Goal: Information Seeking & Learning: Learn about a topic

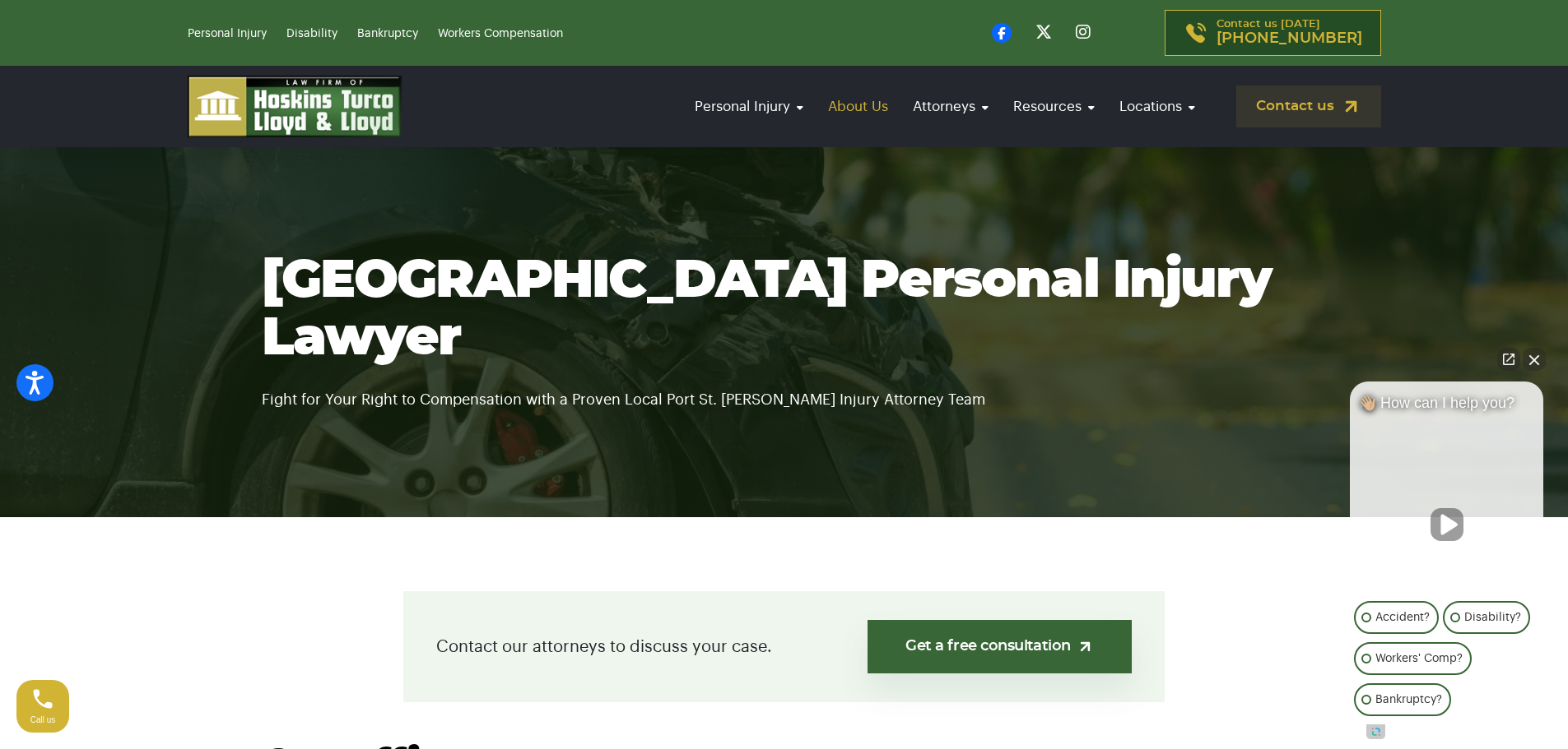
click at [858, 105] on link "About Us" at bounding box center [857, 106] width 76 height 47
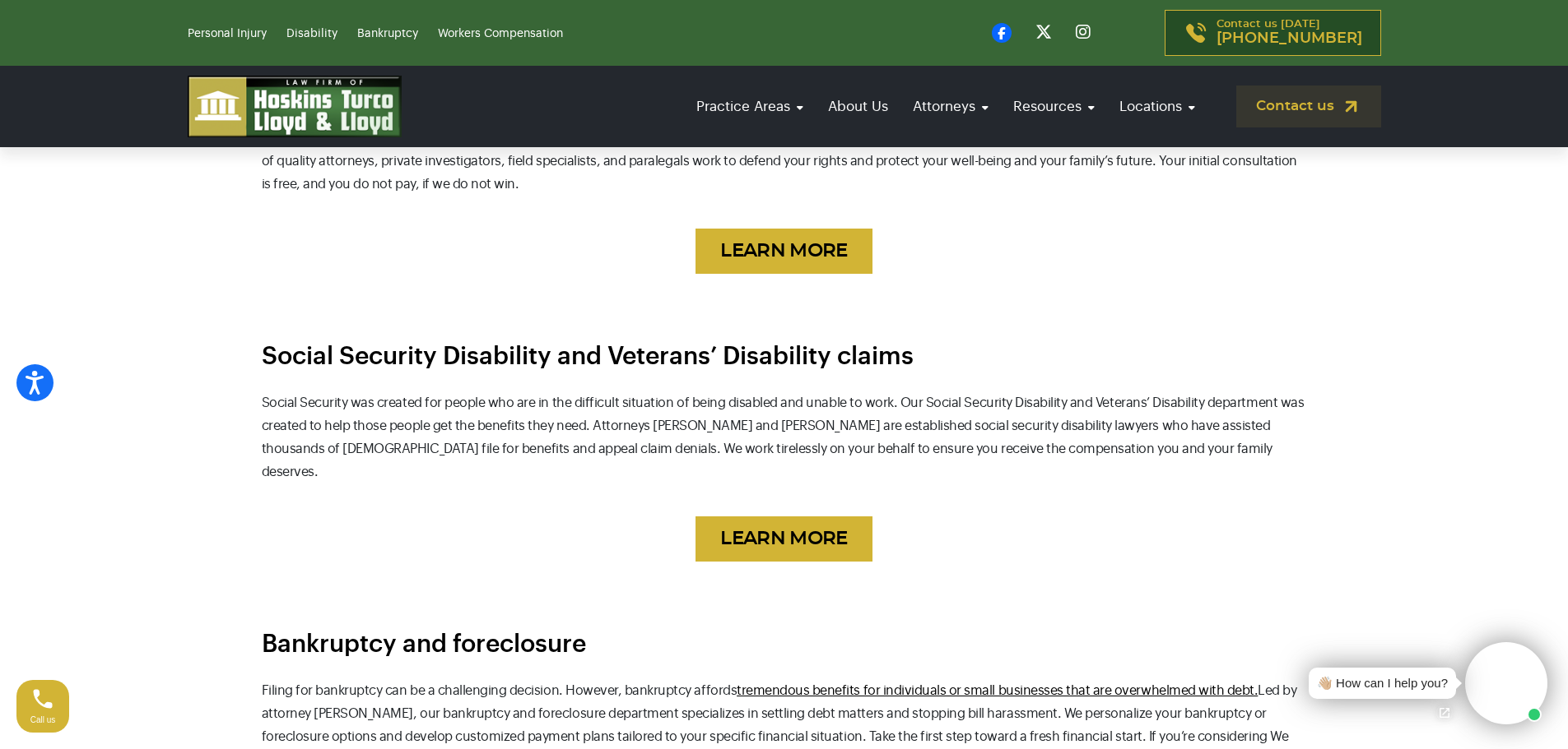
scroll to position [1152, 0]
click at [780, 520] on link "LEARN MORE" at bounding box center [783, 538] width 176 height 45
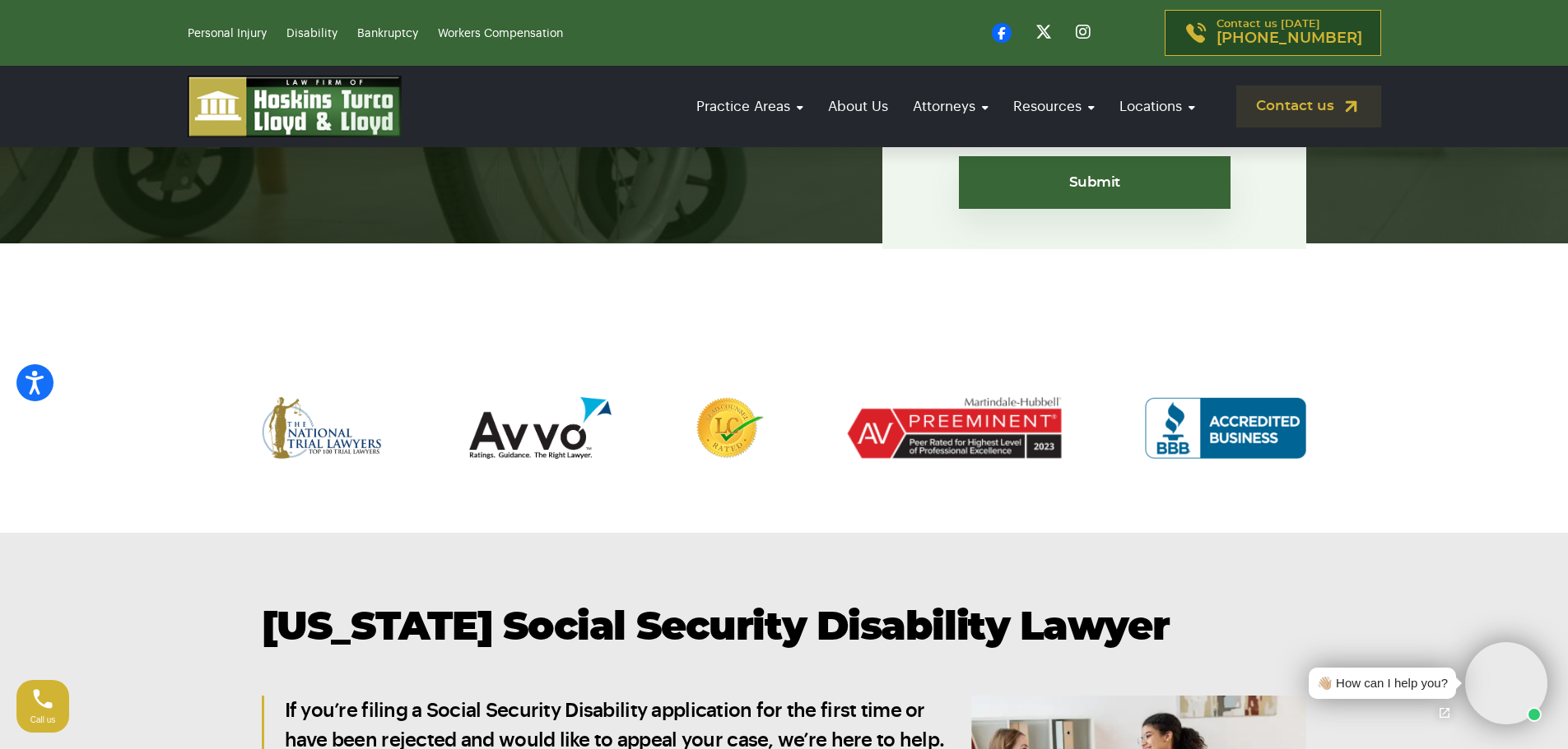
scroll to position [1069, 0]
